Goal: Transaction & Acquisition: Subscribe to service/newsletter

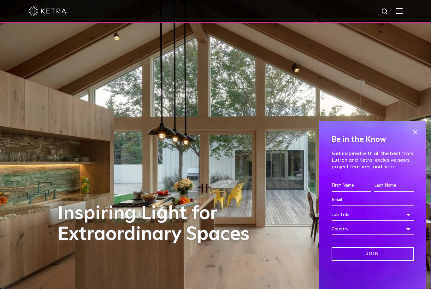
click at [350, 180] on input "First name *" at bounding box center [350, 186] width 39 height 12
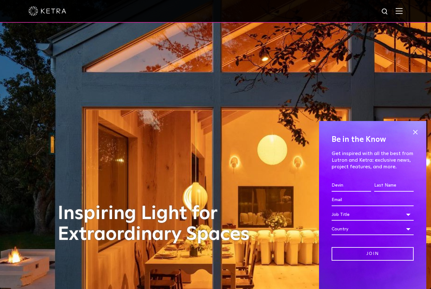
type input "Devin"
click at [390, 187] on input "Last name *" at bounding box center [393, 186] width 39 height 12
type input "[PERSON_NAME]"
type input "d"
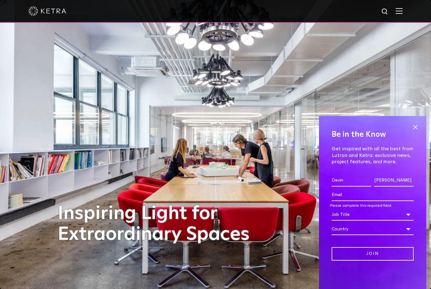
type input "t"
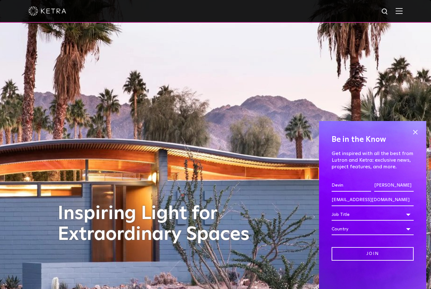
type input "[EMAIL_ADDRESS][DOMAIN_NAME]"
click at [366, 217] on div "Job Title" at bounding box center [372, 215] width 82 height 12
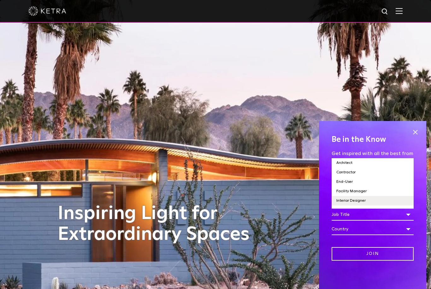
click at [373, 200] on li "Interior Designer" at bounding box center [372, 200] width 82 height 9
select select "Interior Designer"
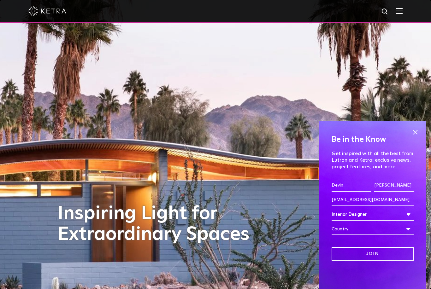
click at [375, 231] on div "Country" at bounding box center [372, 229] width 82 height 12
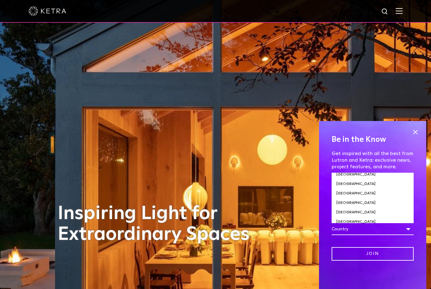
scroll to position [2133, 0]
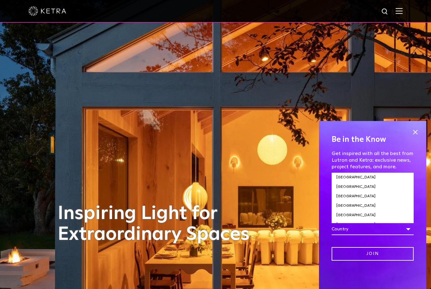
click at [368, 229] on li "[GEOGRAPHIC_DATA]" at bounding box center [372, 233] width 82 height 9
select select "[GEOGRAPHIC_DATA]"
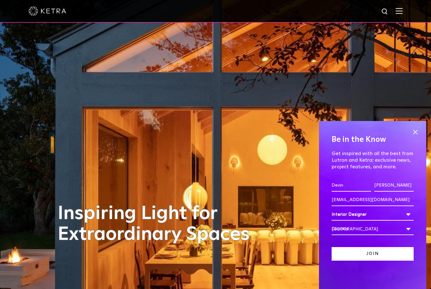
click at [376, 254] on input "Join" at bounding box center [372, 254] width 82 height 14
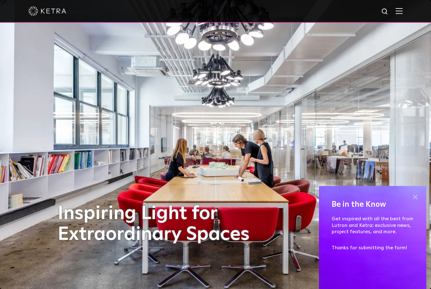
click at [415, 196] on span at bounding box center [414, 196] width 9 height 9
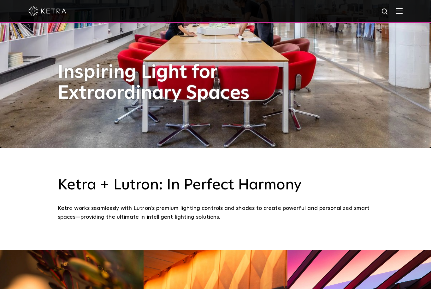
scroll to position [0, 0]
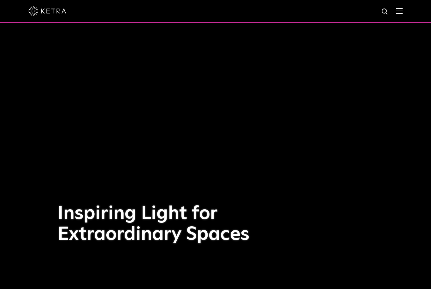
click at [398, 9] on img at bounding box center [398, 11] width 7 height 6
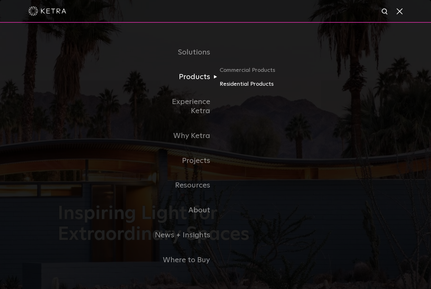
click at [240, 89] on link "Residential Products" at bounding box center [249, 83] width 61 height 9
